Goal: Task Accomplishment & Management: Use online tool/utility

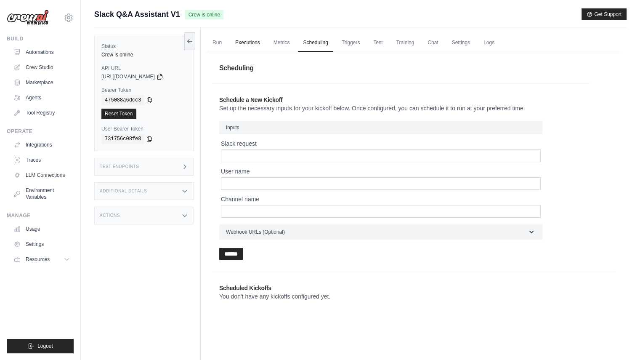
click at [262, 43] on link "Executions" at bounding box center [247, 43] width 35 height 18
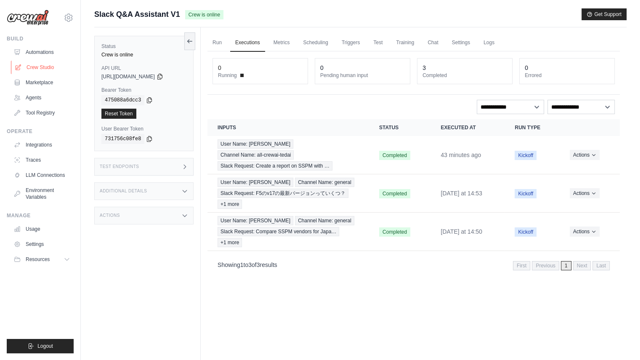
click at [53, 64] on link "Crew Studio" at bounding box center [43, 67] width 64 height 13
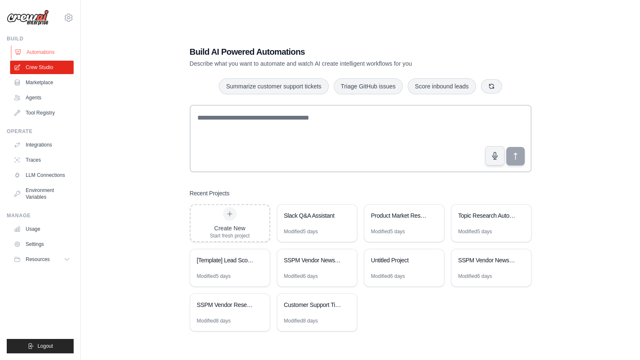
click at [52, 50] on link "Automations" at bounding box center [43, 51] width 64 height 13
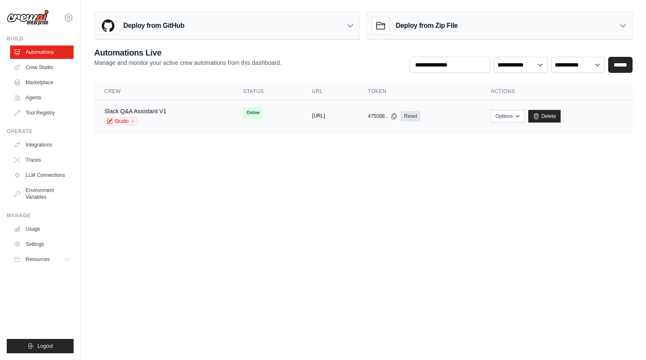
click at [312, 116] on button "[URL]" at bounding box center [318, 115] width 13 height 7
click at [325, 116] on button "[URL]" at bounding box center [318, 115] width 13 height 7
click at [152, 109] on link "Slack Q&A Assistant V1" at bounding box center [135, 111] width 62 height 7
click at [125, 121] on link "Studio" at bounding box center [121, 121] width 34 height 8
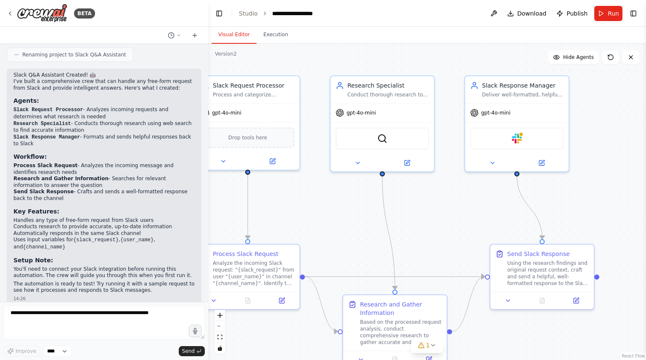
drag, startPoint x: 392, startPoint y: 227, endPoint x: 336, endPoint y: 217, distance: 56.5
click at [336, 217] on div ".deletable-edge-delete-btn { width: 20px; height: 20px; border: 0px solid #ffff…" at bounding box center [427, 202] width 438 height 316
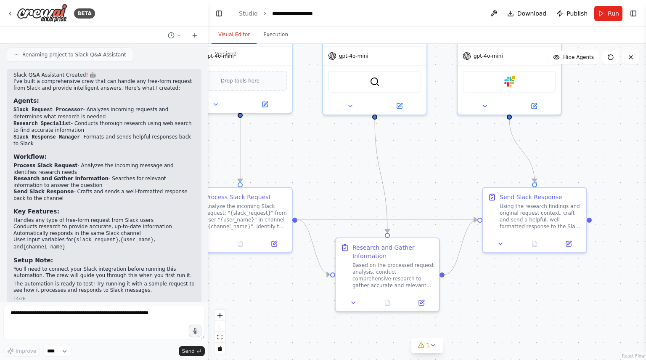
drag, startPoint x: 428, startPoint y: 225, endPoint x: 421, endPoint y: 169, distance: 56.9
click at [421, 169] on div ".deletable-edge-delete-btn { width: 20px; height: 20px; border: 0px solid #ffff…" at bounding box center [427, 202] width 438 height 316
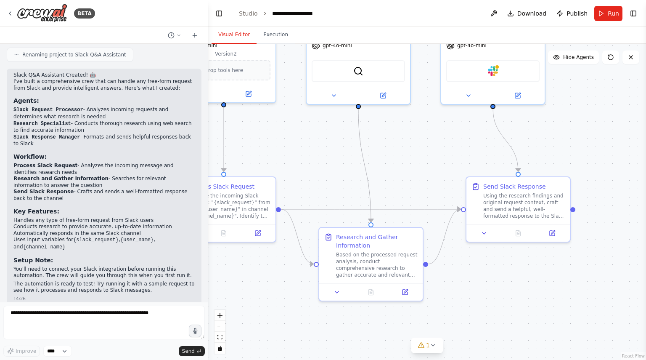
drag, startPoint x: 422, startPoint y: 170, endPoint x: 405, endPoint y: 160, distance: 19.8
click at [405, 160] on div ".deletable-edge-delete-btn { width: 20px; height: 20px; border: 0px solid #ffff…" at bounding box center [427, 202] width 438 height 316
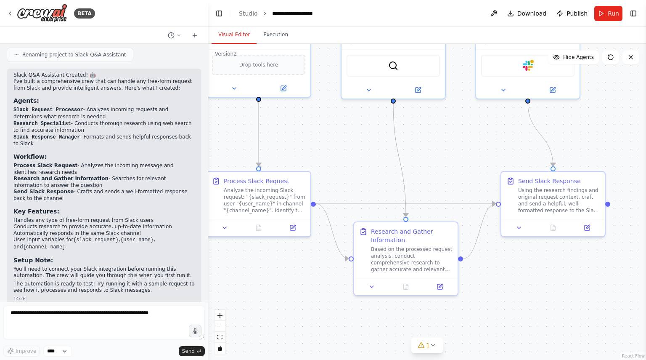
drag, startPoint x: 405, startPoint y: 169, endPoint x: 440, endPoint y: 164, distance: 35.3
click at [440, 164] on div ".deletable-edge-delete-btn { width: 20px; height: 20px; border: 0px solid #ffff…" at bounding box center [427, 202] width 438 height 316
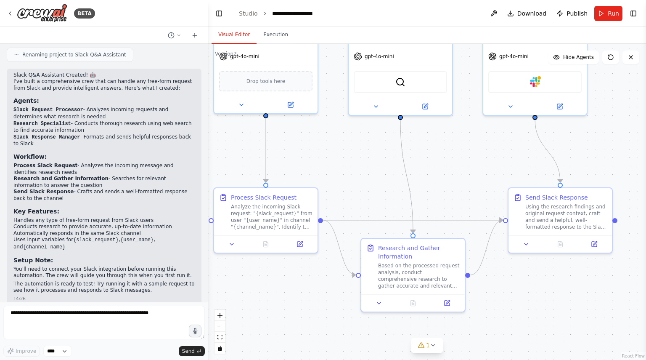
drag, startPoint x: 444, startPoint y: 160, endPoint x: 451, endPoint y: 183, distance: 24.2
click at [451, 183] on div ".deletable-edge-delete-btn { width: 20px; height: 20px; border: 0px solid #ffff…" at bounding box center [427, 202] width 438 height 316
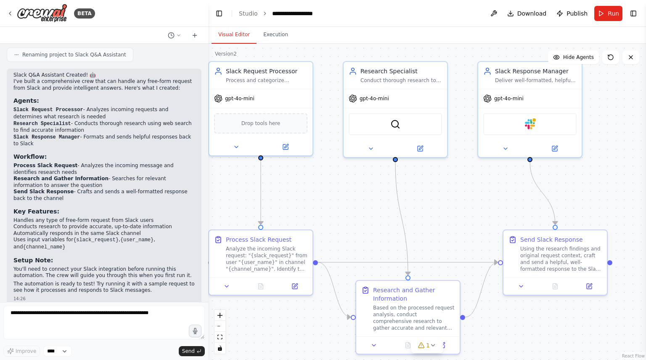
drag, startPoint x: 346, startPoint y: 173, endPoint x: 341, endPoint y: 208, distance: 35.7
click at [341, 208] on div ".deletable-edge-delete-btn { width: 20px; height: 20px; border: 0px solid #ffff…" at bounding box center [427, 202] width 438 height 316
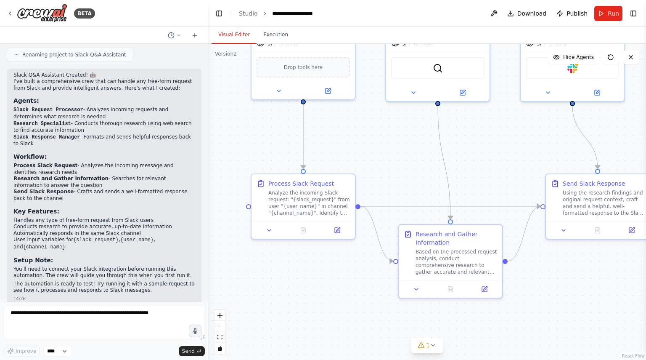
drag, startPoint x: 423, startPoint y: 220, endPoint x: 465, endPoint y: 164, distance: 70.2
click at [465, 164] on div ".deletable-edge-delete-btn { width: 20px; height: 20px; border: 0px solid #ffff…" at bounding box center [427, 202] width 438 height 316
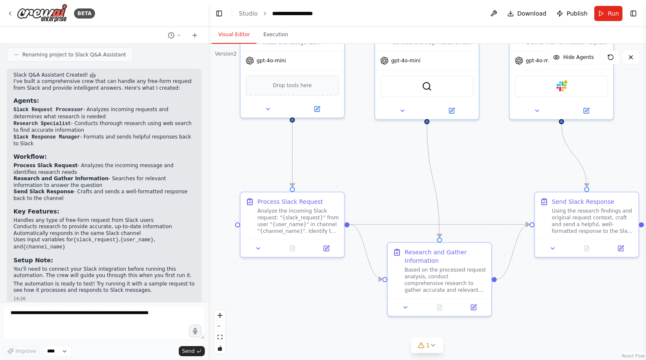
drag, startPoint x: 533, startPoint y: 326, endPoint x: 522, endPoint y: 344, distance: 21.5
click at [522, 344] on div ".deletable-edge-delete-btn { width: 20px; height: 20px; border: 0px solid #ffff…" at bounding box center [427, 202] width 438 height 316
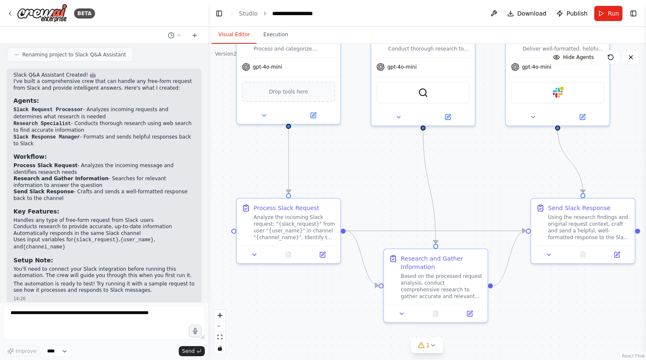
drag, startPoint x: 519, startPoint y: 318, endPoint x: 516, endPoint y: 324, distance: 7.2
click at [516, 324] on div ".deletable-edge-delete-btn { width: 20px; height: 20px; border: 0px solid #ffff…" at bounding box center [427, 202] width 438 height 316
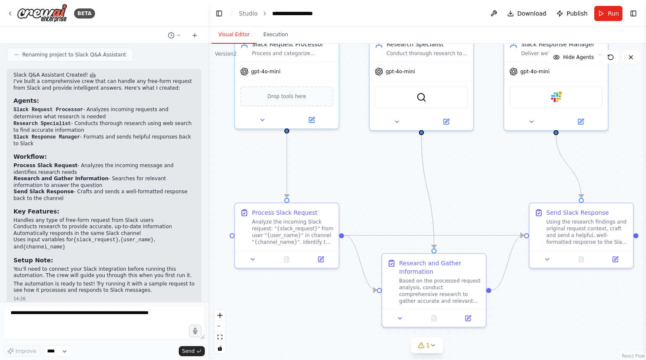
drag, startPoint x: 493, startPoint y: 209, endPoint x: 491, endPoint y: 214, distance: 4.8
click at [491, 214] on div ".deletable-edge-delete-btn { width: 20px; height: 20px; border: 0px solid #ffff…" at bounding box center [427, 202] width 438 height 316
click at [150, 85] on div "Slack Q&A Assistant Created! 🤖 I've built a comprehensive crew that can handle …" at bounding box center [103, 183] width 181 height 222
